Goal: Check status

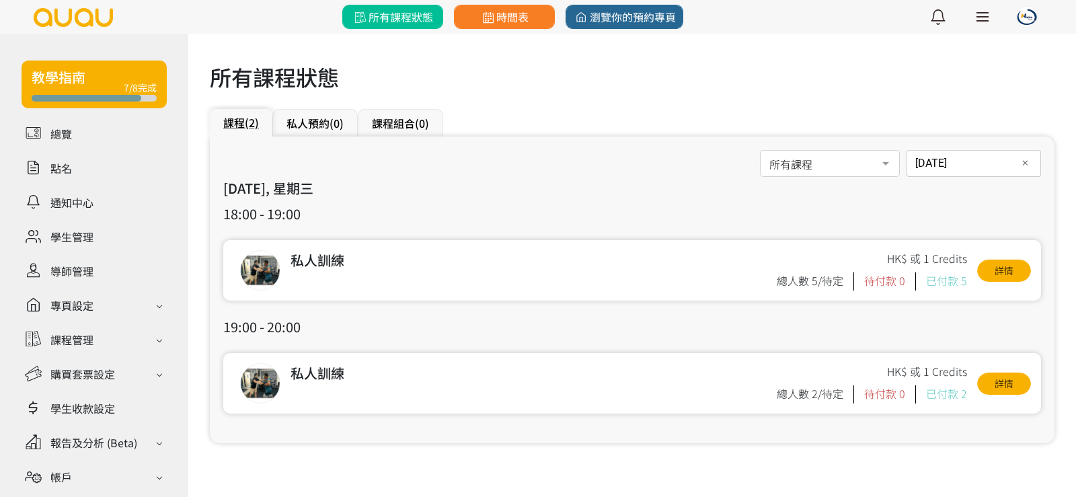
click at [375, 22] on span "所有課程狀態" at bounding box center [392, 17] width 81 height 16
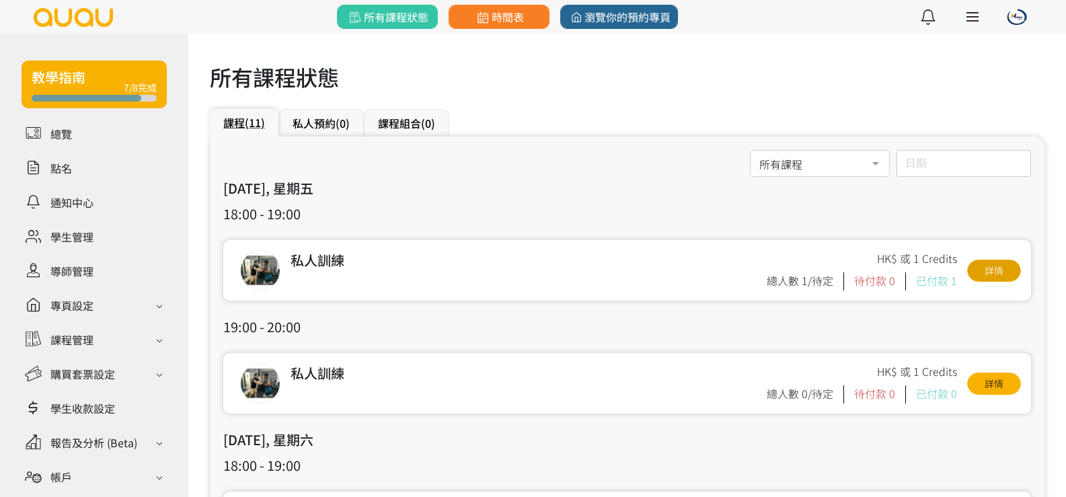
click at [981, 272] on link "詳情" at bounding box center [994, 271] width 54 height 22
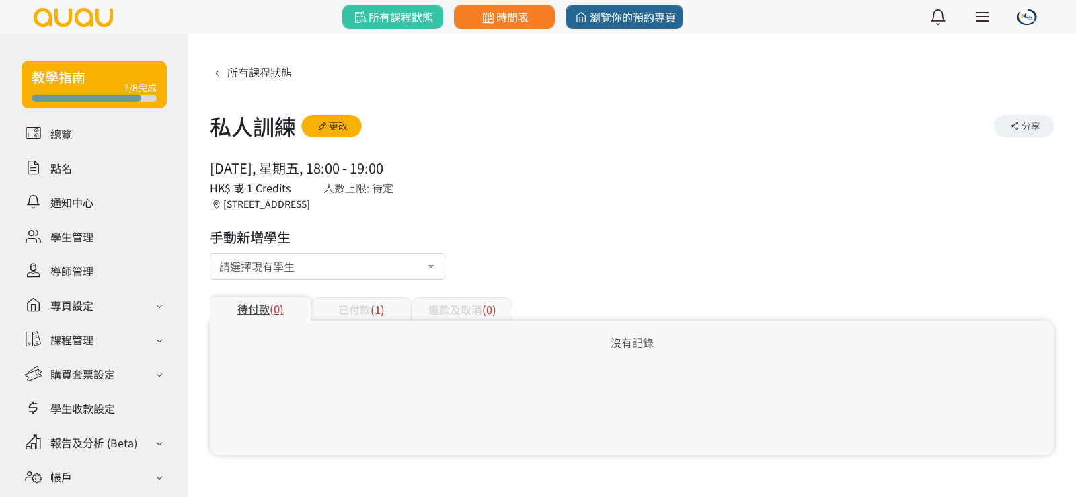
click at [335, 305] on div "已付款 (1)" at bounding box center [361, 309] width 101 height 24
